Goal: Leave review/rating: Leave review/rating

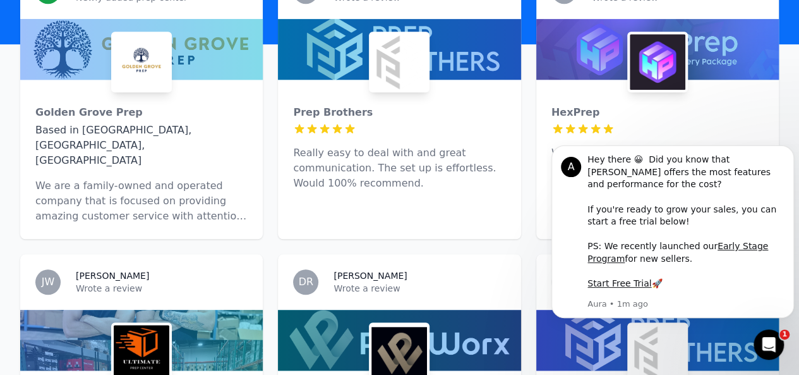
scroll to position [459, 0]
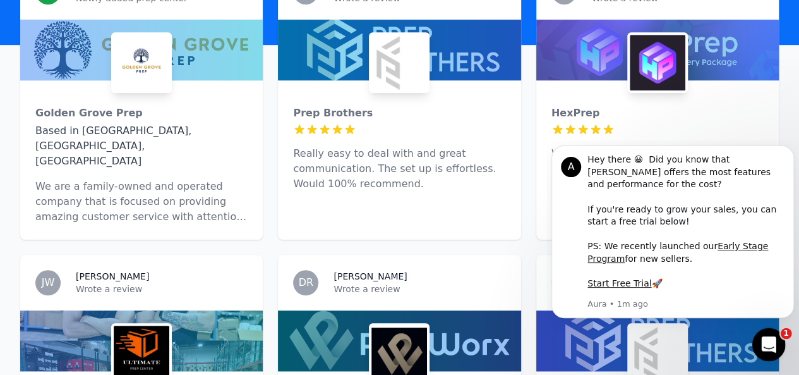
click at [777, 346] on div "Open Intercom Messenger" at bounding box center [767, 343] width 42 height 42
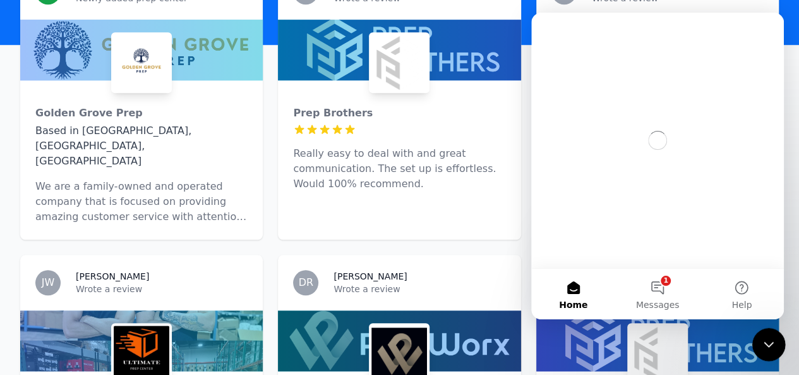
scroll to position [0, 0]
click at [766, 344] on icon "Close Intercom Messenger" at bounding box center [767, 342] width 15 height 15
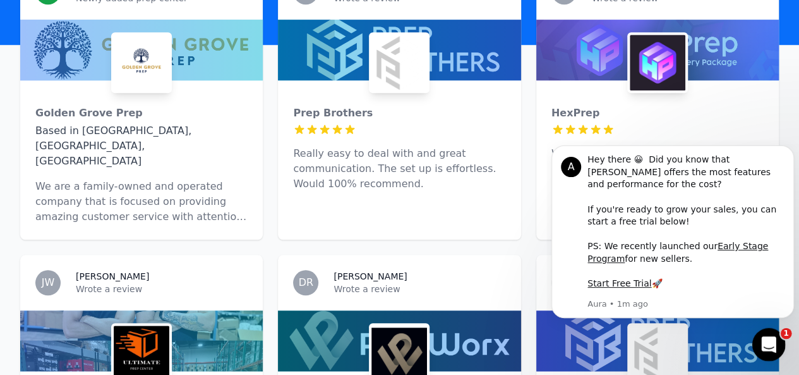
click at [775, 343] on icon "Open Intercom Messenger" at bounding box center [767, 342] width 21 height 21
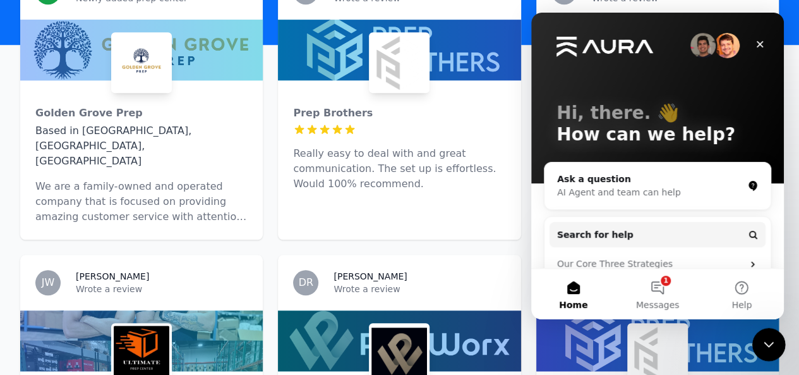
click at [770, 345] on icon "Close Intercom Messenger" at bounding box center [767, 342] width 15 height 15
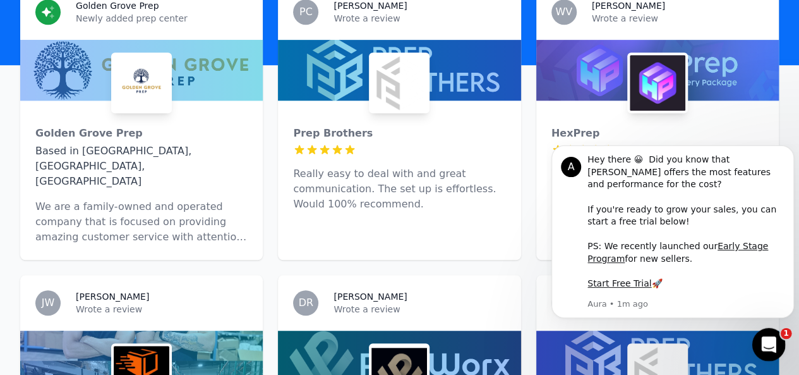
scroll to position [454, 0]
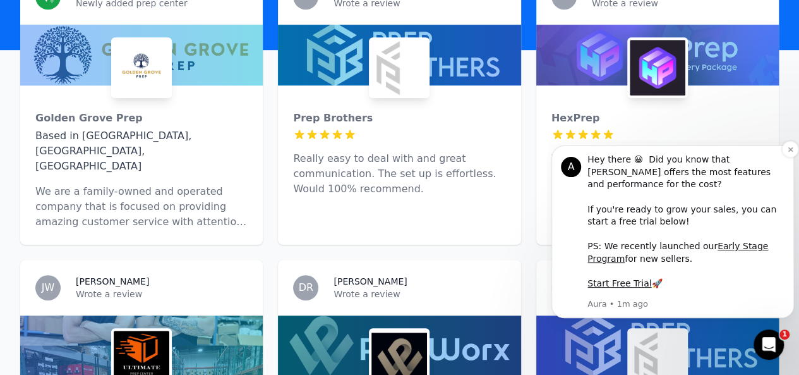
click at [703, 186] on div "Hey there 😀 Did you know that [PERSON_NAME] offers the most features and perfor…" at bounding box center [686, 222] width 197 height 137
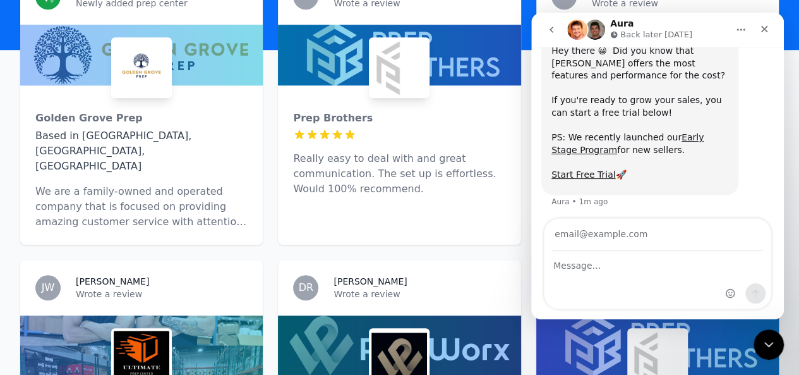
scroll to position [49, 0]
click at [766, 28] on icon "Close" at bounding box center [765, 29] width 7 height 7
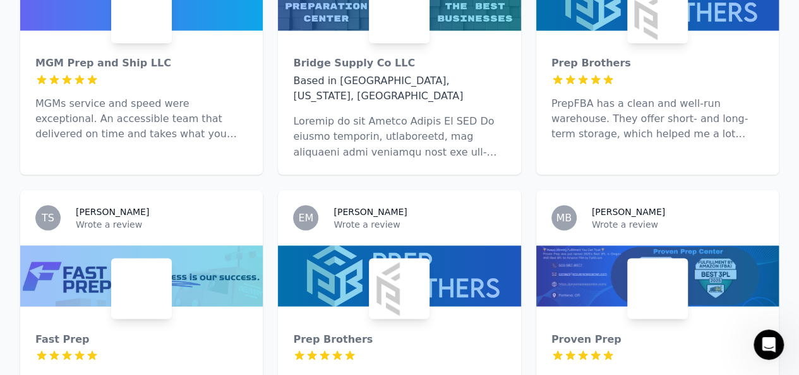
scroll to position [1062, 0]
